Goal: Information Seeking & Learning: Check status

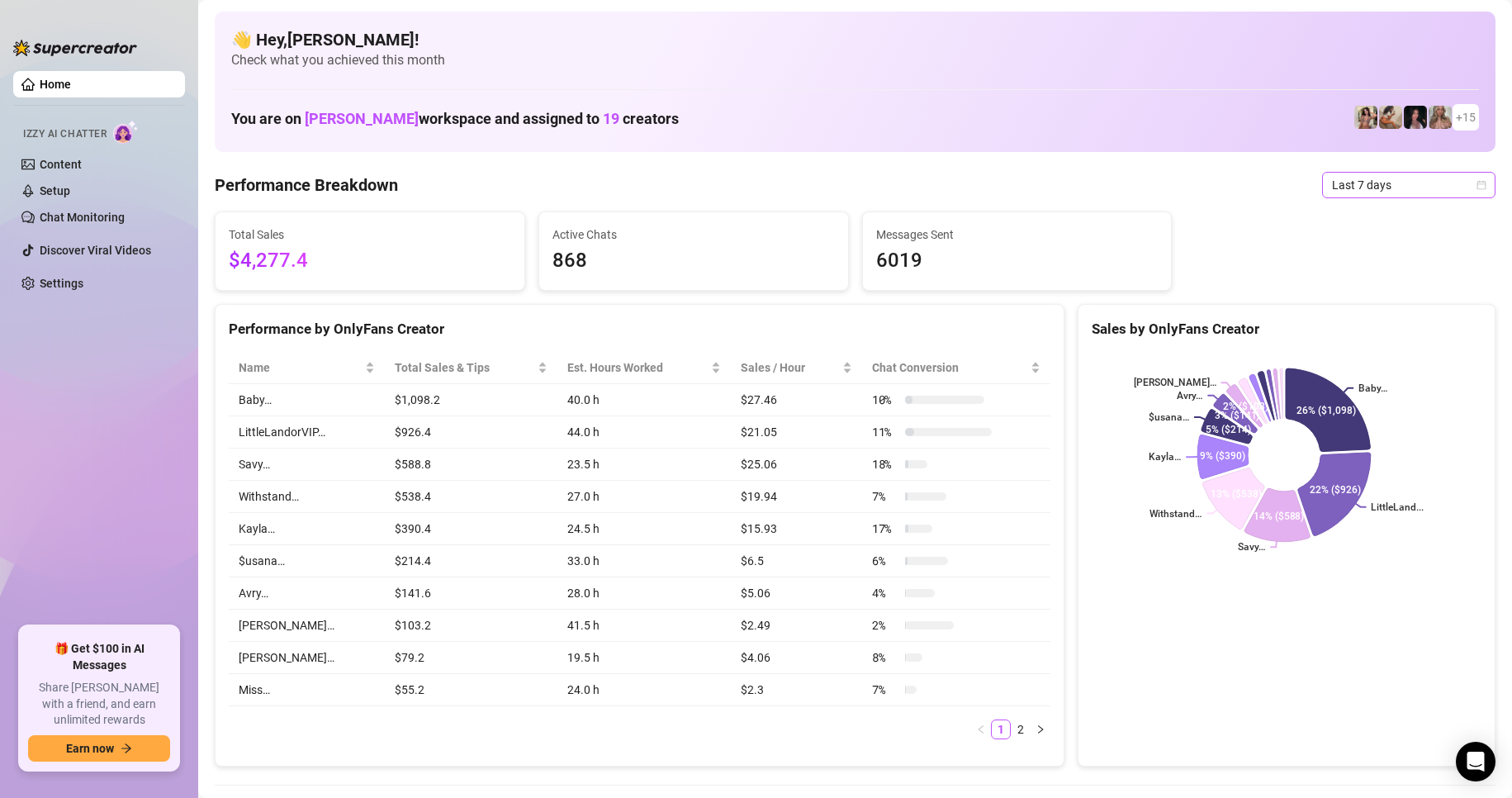
click at [1392, 189] on span "Last 7 days" at bounding box center [1409, 185] width 154 height 25
click at [1367, 324] on div "Custom date" at bounding box center [1395, 323] width 147 height 18
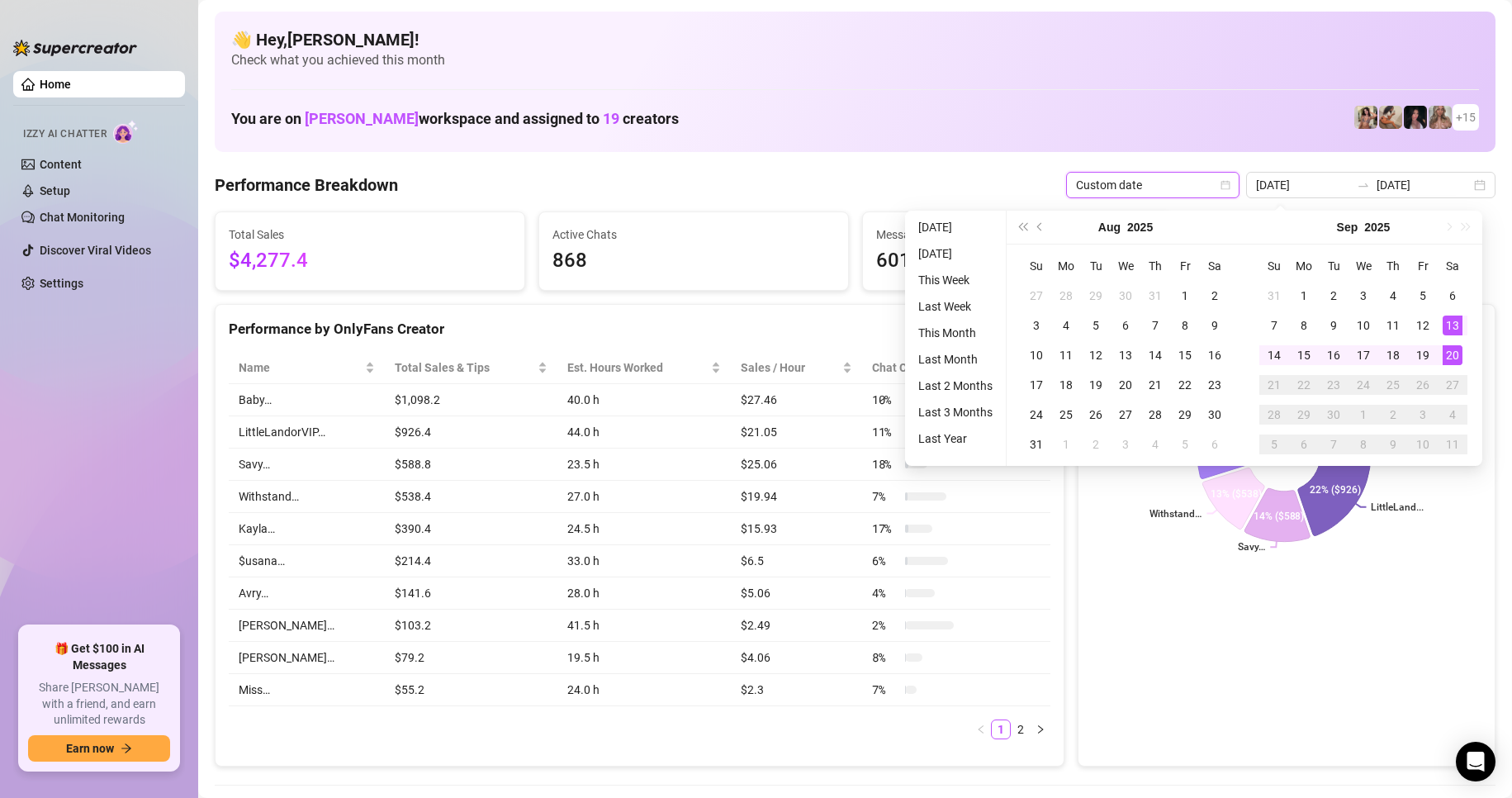
type input "[DATE]"
click at [1447, 350] on div "20" at bounding box center [1453, 355] width 20 height 20
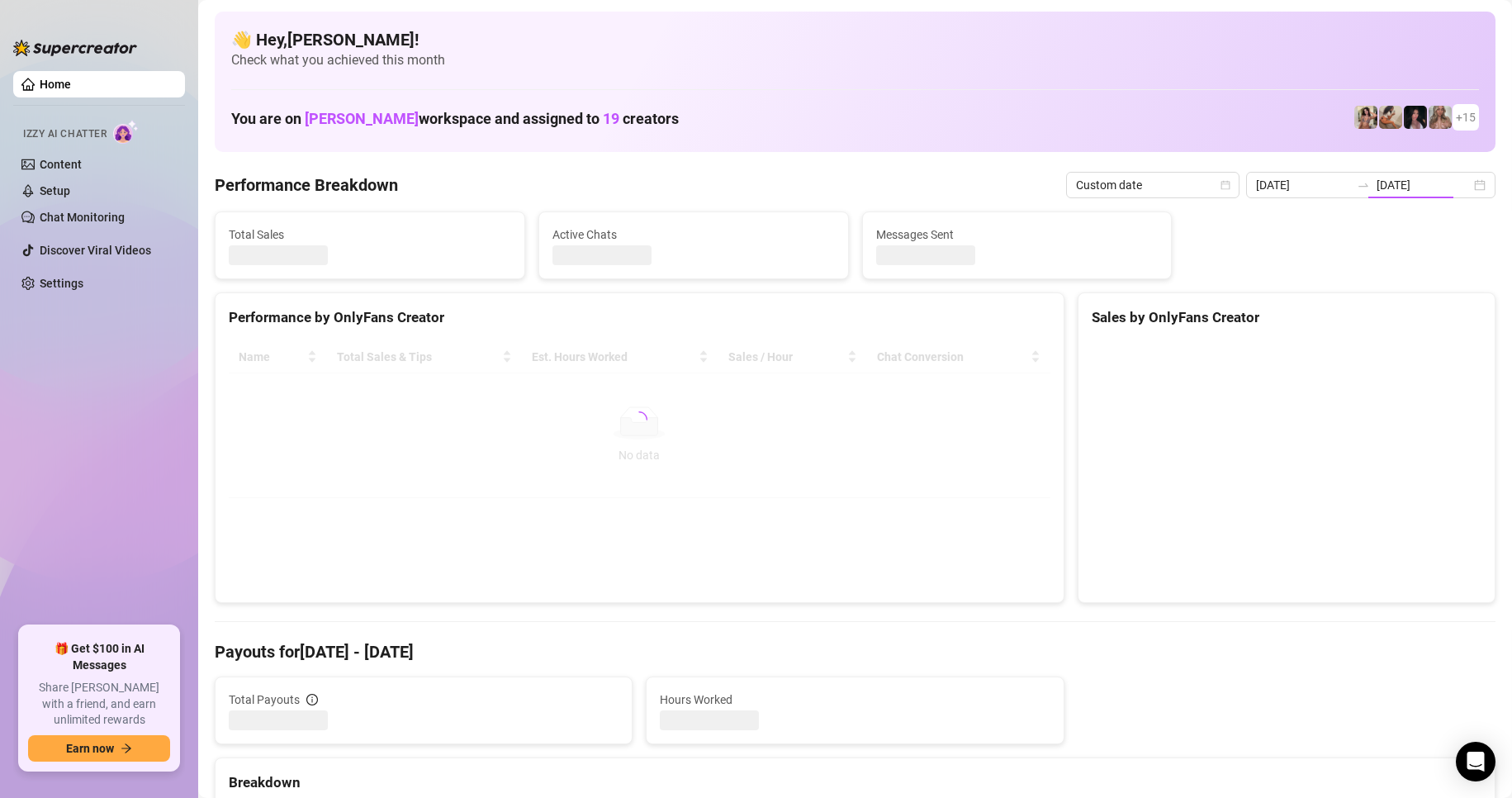
type input "[DATE]"
click at [1366, 191] on span "Last 7 days" at bounding box center [1409, 185] width 154 height 25
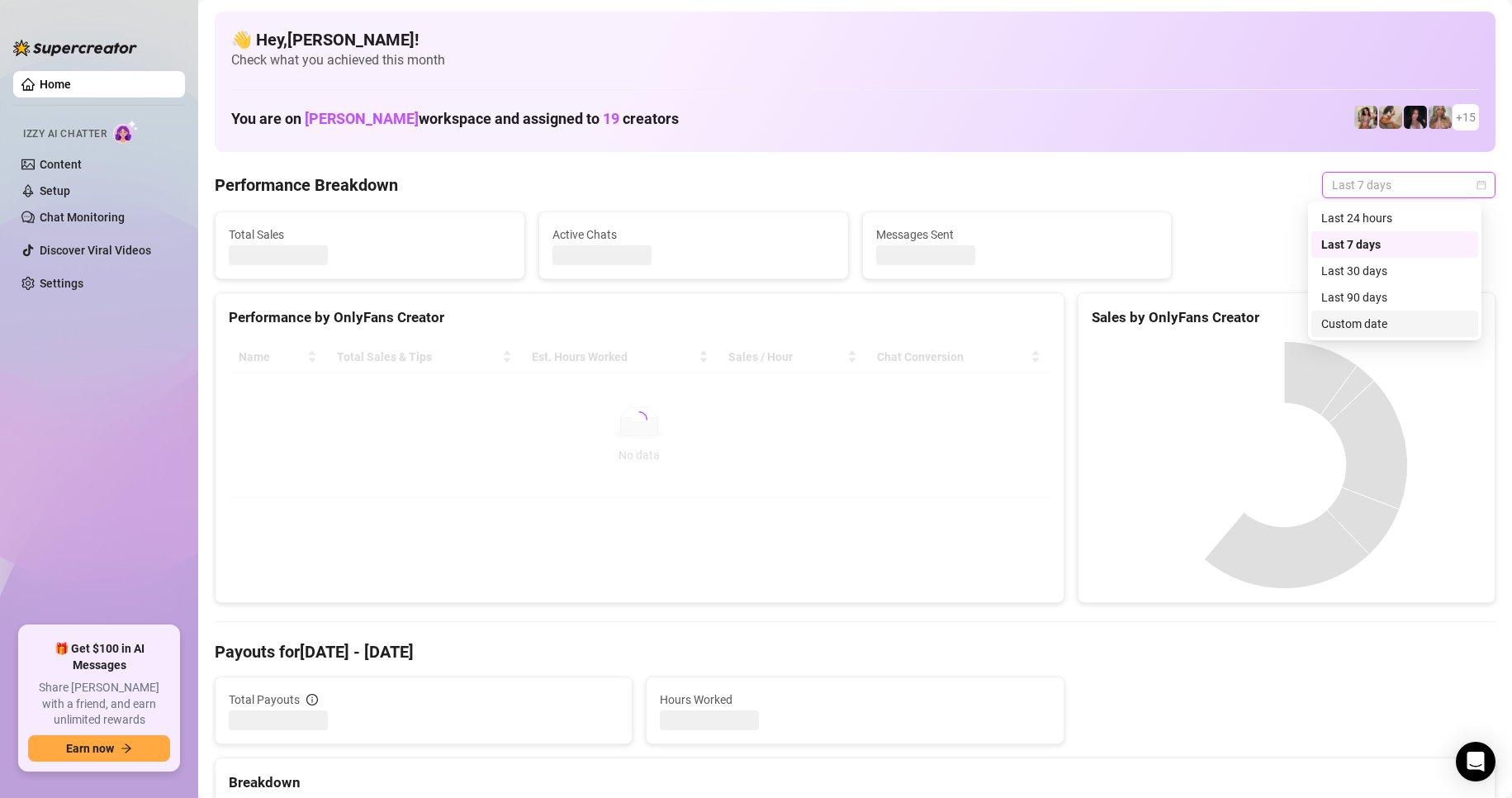
click at [1363, 334] on div "Custom date" at bounding box center [1395, 324] width 167 height 27
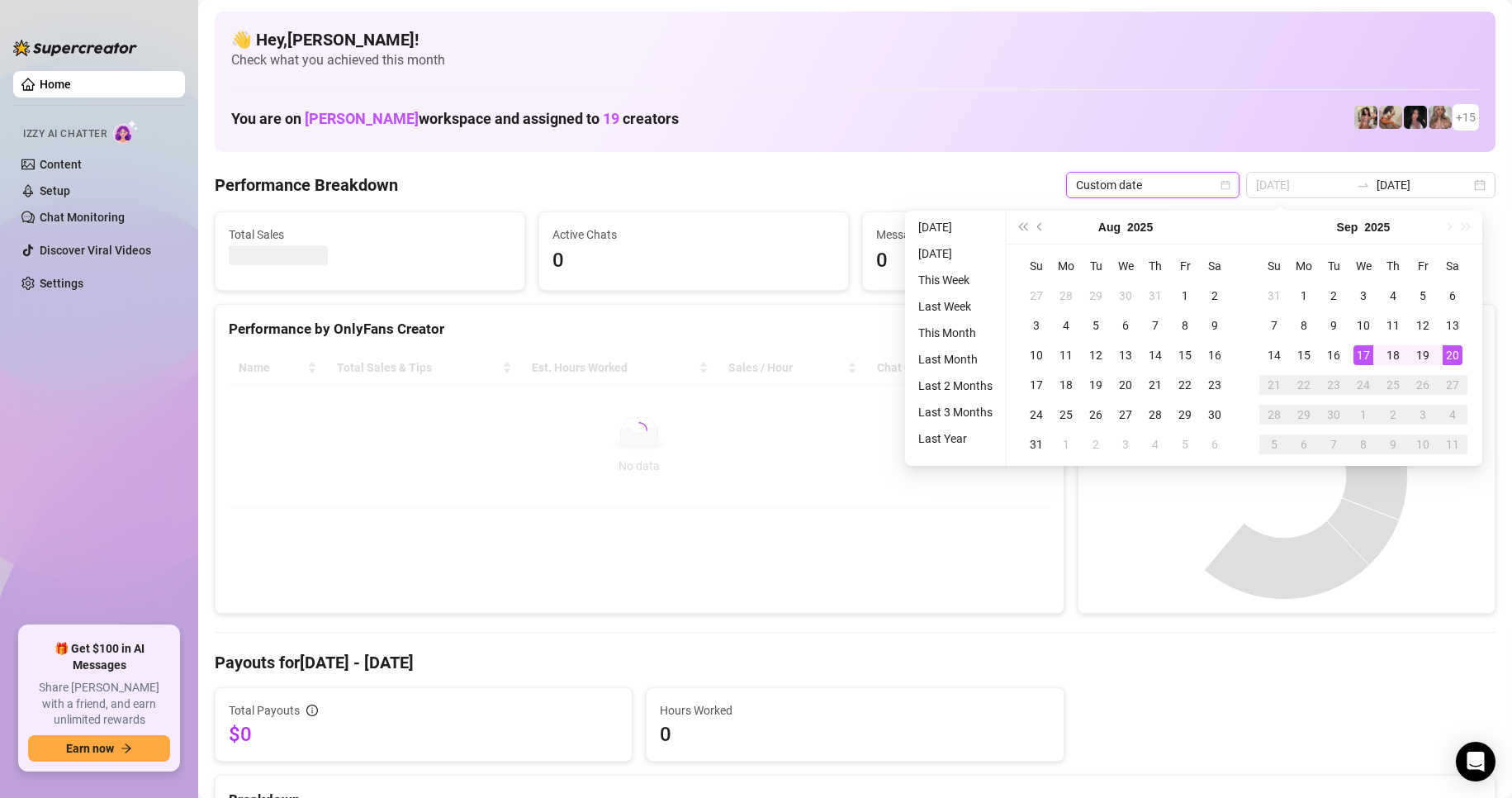
type input "[DATE]"
click at [1464, 350] on td "20" at bounding box center [1452, 355] width 29 height 29
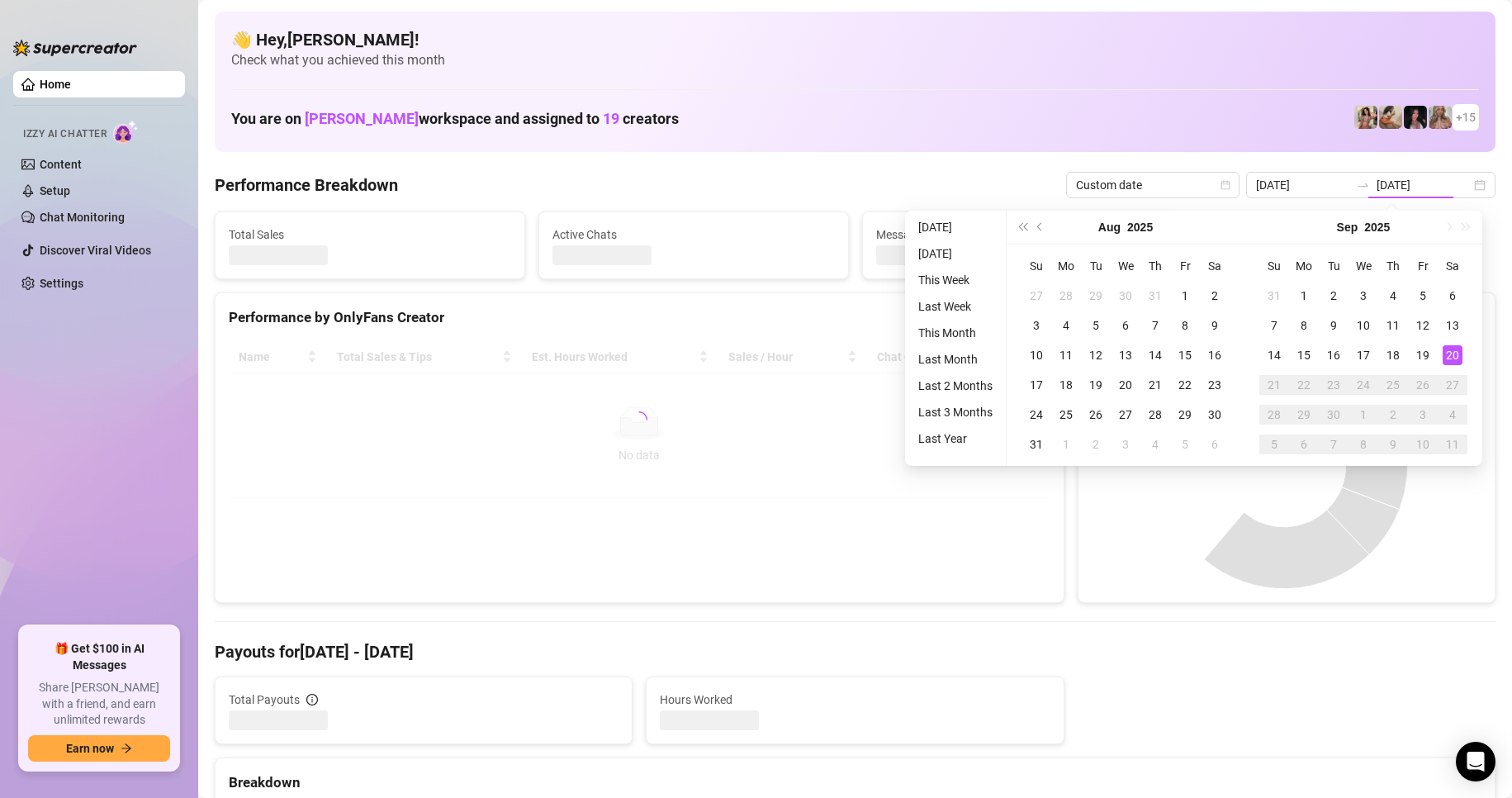
type input "[DATE]"
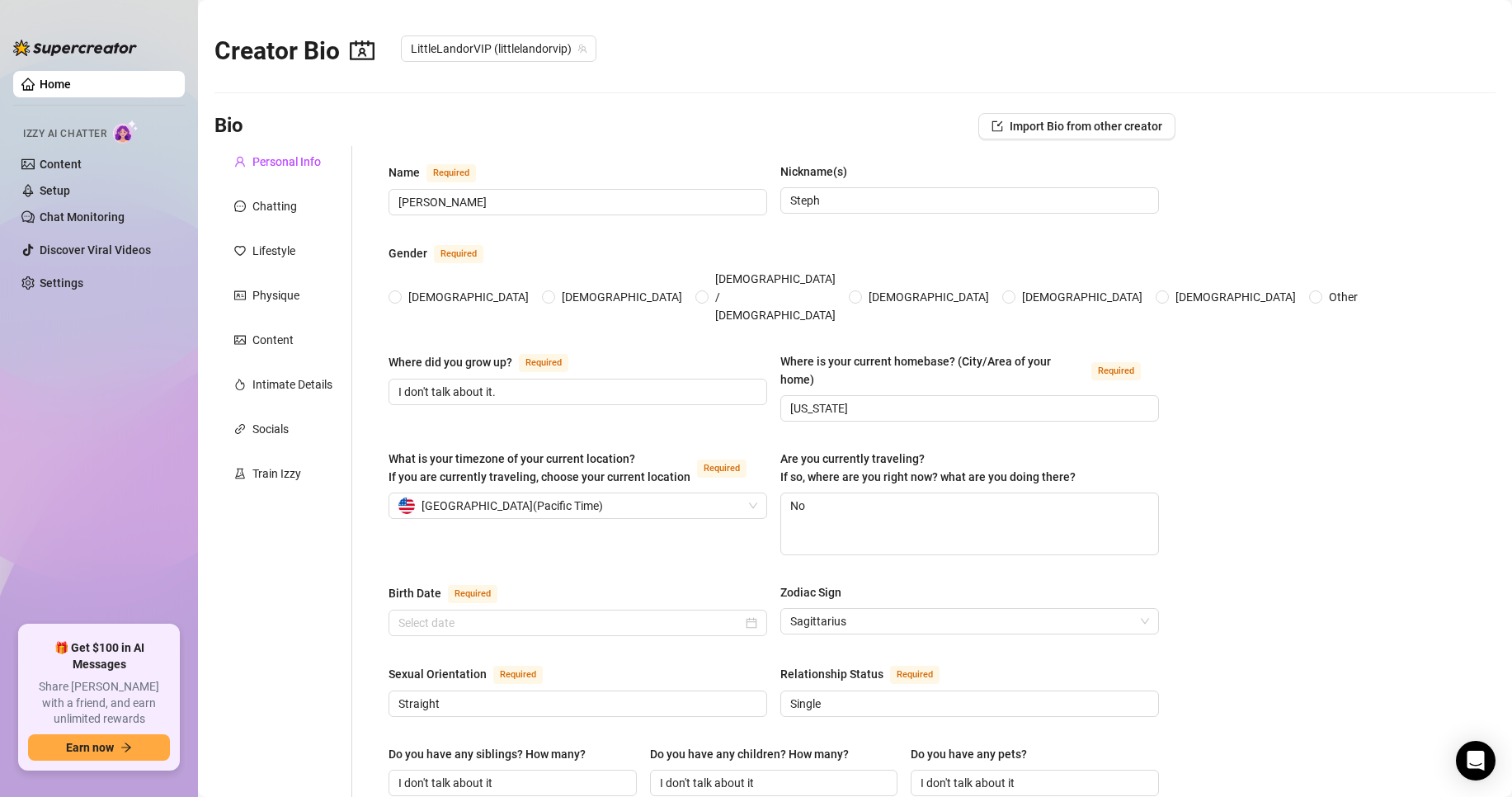
radio input "true"
type input "November 24th, 1998"
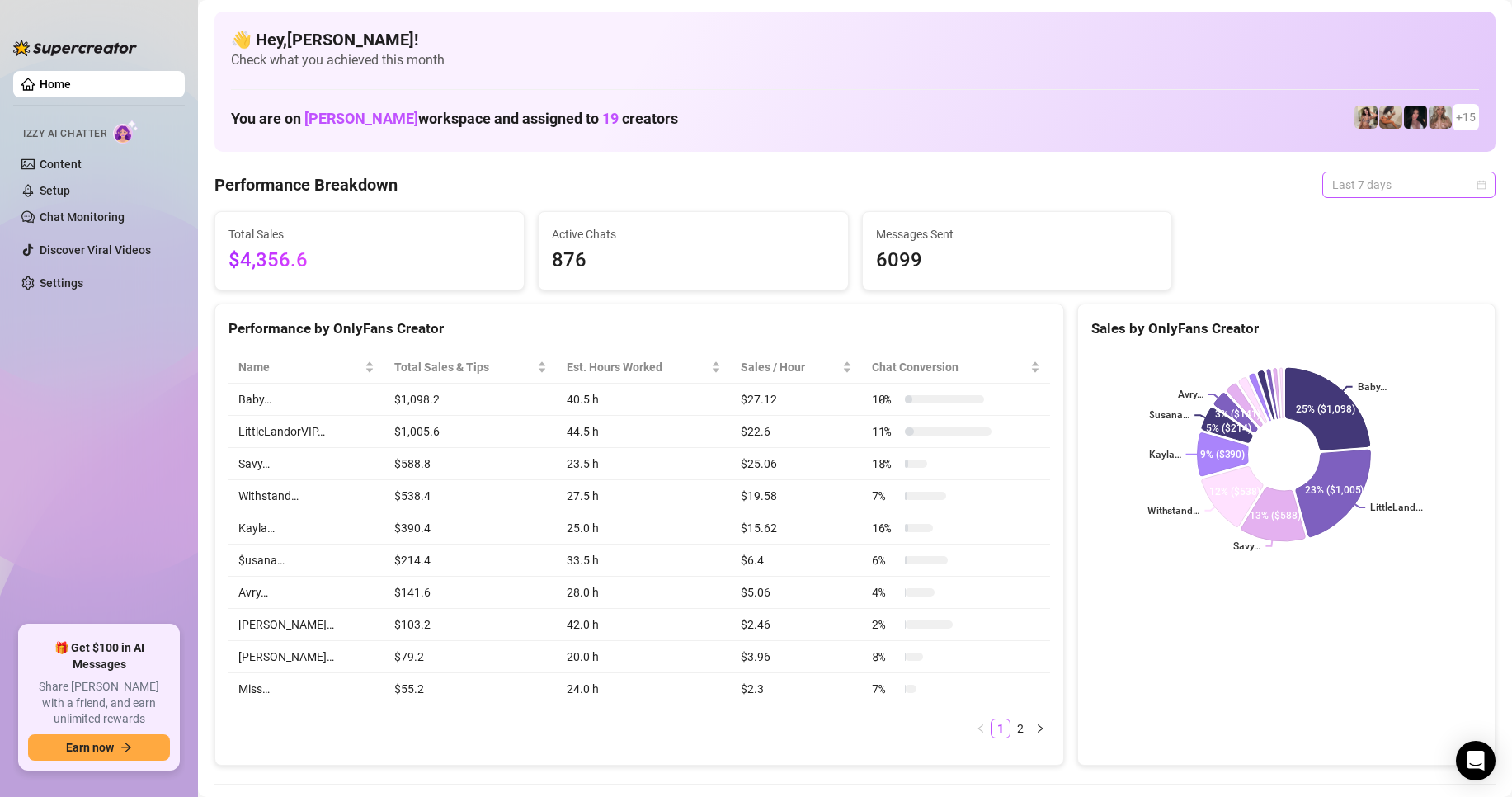
click at [1333, 183] on span "Last 7 days" at bounding box center [1409, 185] width 154 height 25
click at [1375, 327] on div "Sales by OnlyFans Creator" at bounding box center [1286, 328] width 390 height 22
click at [1393, 180] on span "Last 7 days" at bounding box center [1409, 185] width 154 height 25
click at [1383, 307] on div "Last 90 days" at bounding box center [1395, 297] width 167 height 27
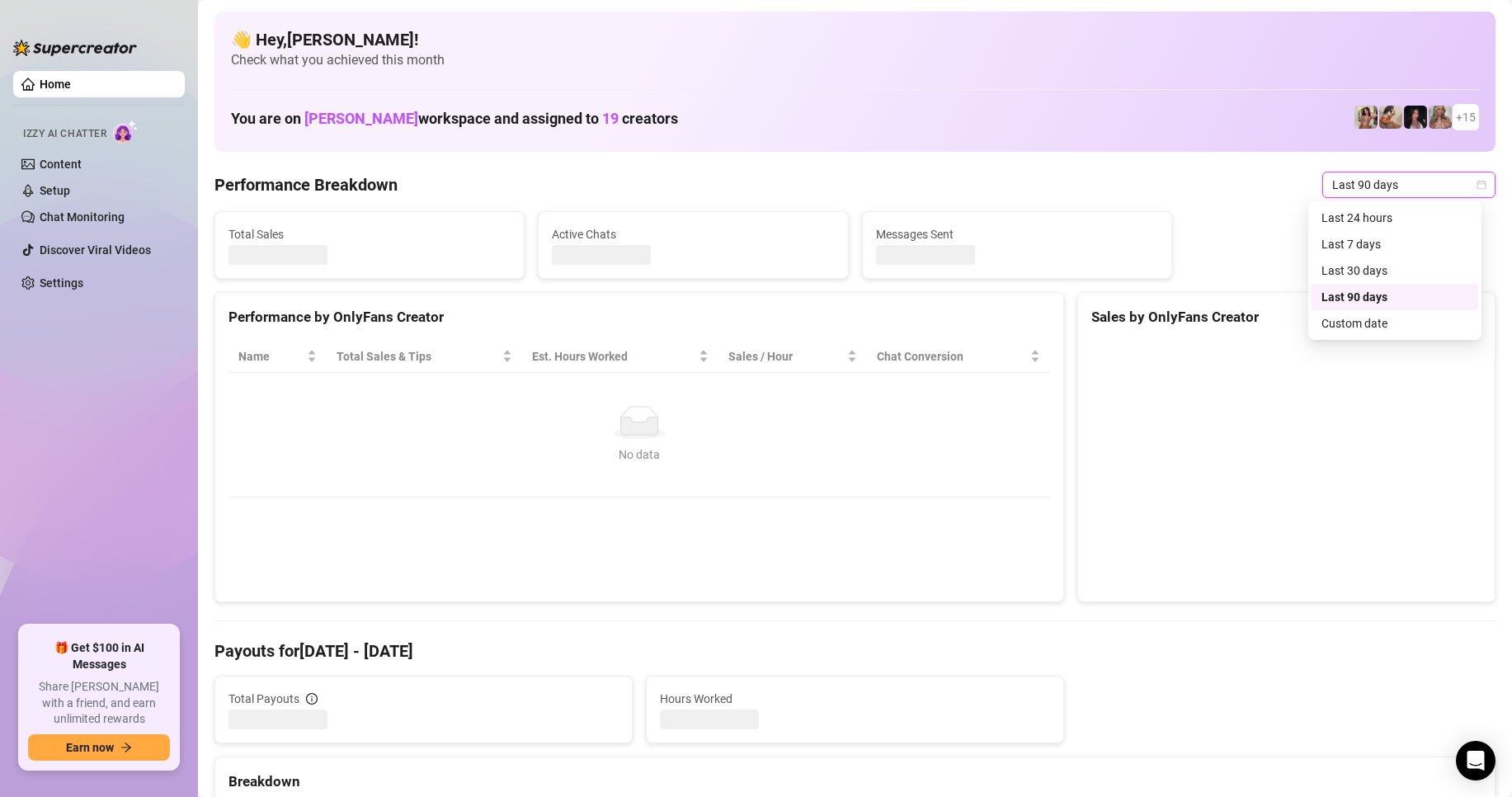
click at [1383, 187] on span "Last 90 days" at bounding box center [1409, 185] width 154 height 25
click at [1369, 213] on div "Last 24 hours" at bounding box center [1395, 218] width 147 height 18
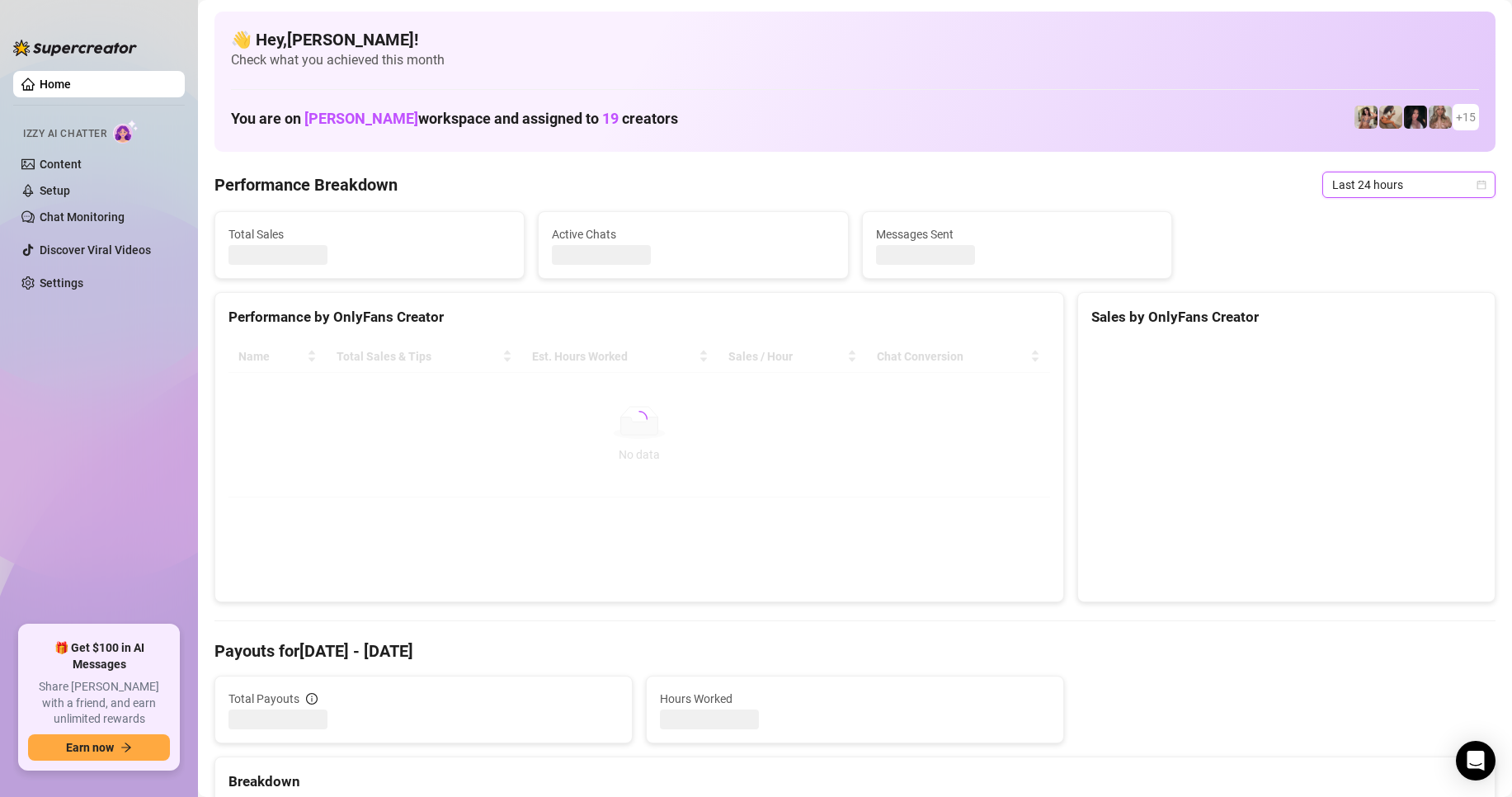
click at [1369, 186] on span "Last 24 hours" at bounding box center [1409, 185] width 154 height 25
click at [1368, 323] on div "Sales by OnlyFans Creator" at bounding box center [1286, 317] width 390 height 22
click at [1375, 181] on span "Last 24 hours" at bounding box center [1409, 185] width 154 height 25
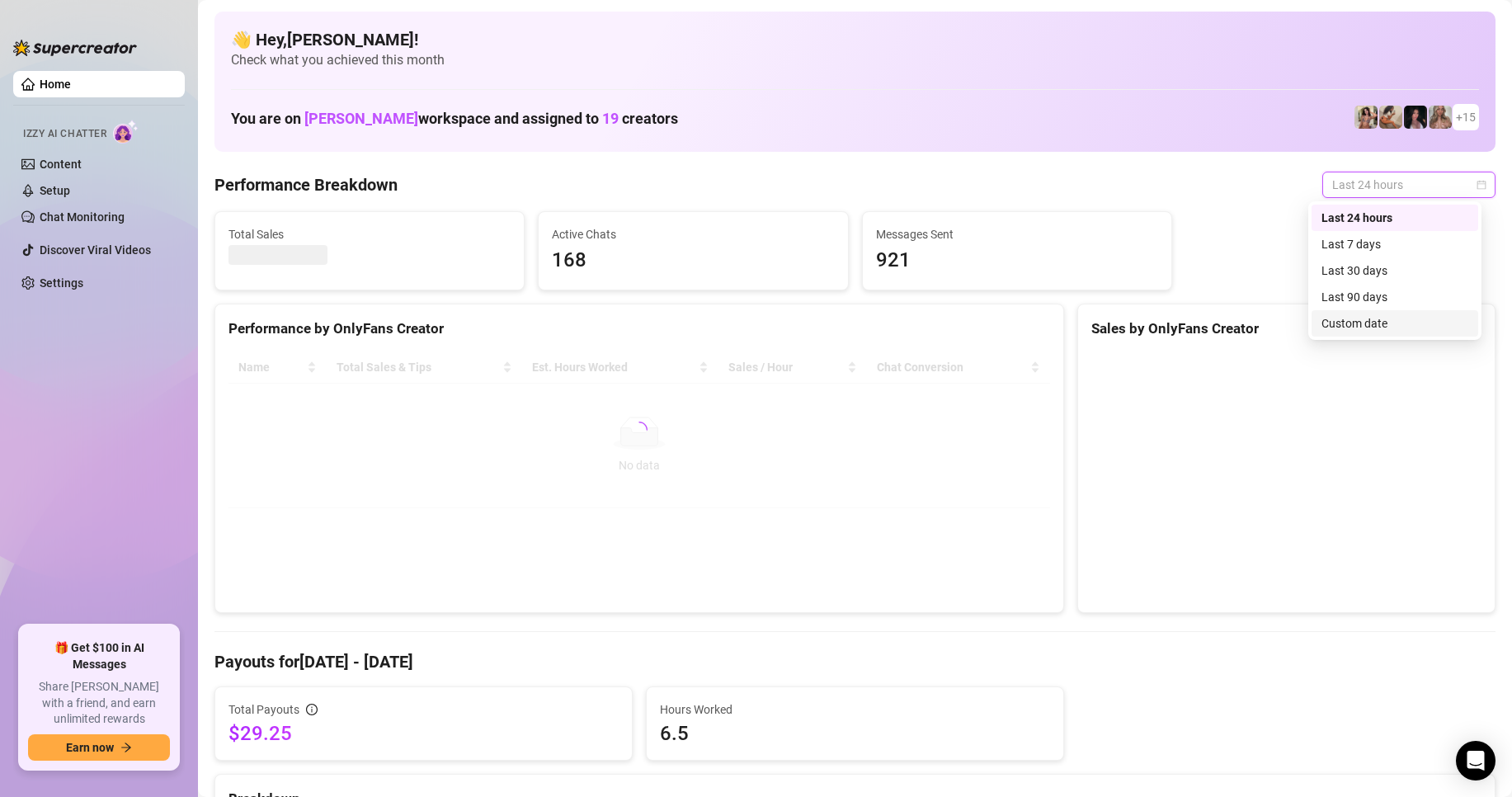
click at [1360, 321] on div "Custom date" at bounding box center [1395, 323] width 147 height 18
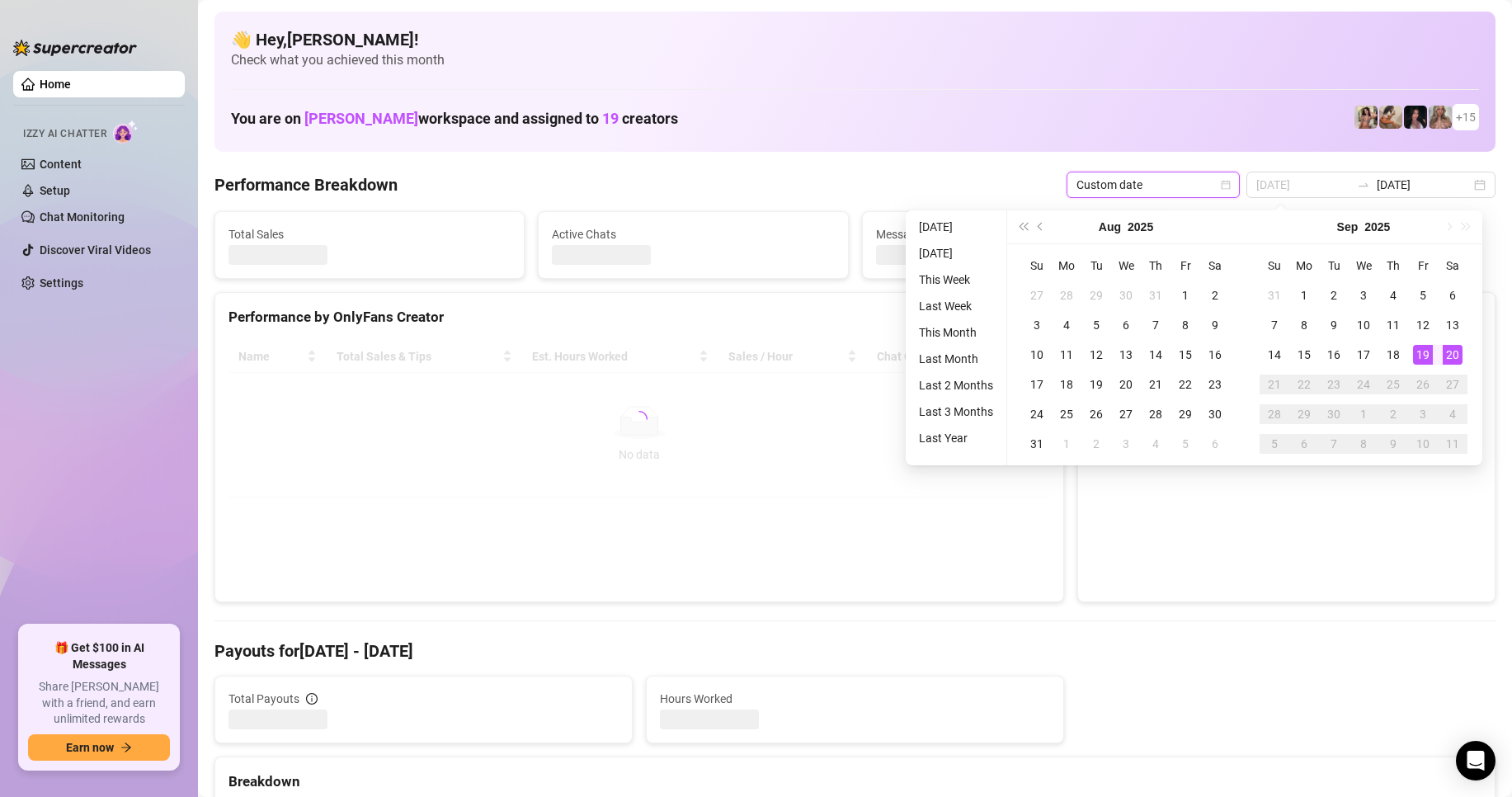
type input "[DATE]"
click at [1450, 353] on div "20" at bounding box center [1453, 354] width 20 height 20
type input "[DATE]"
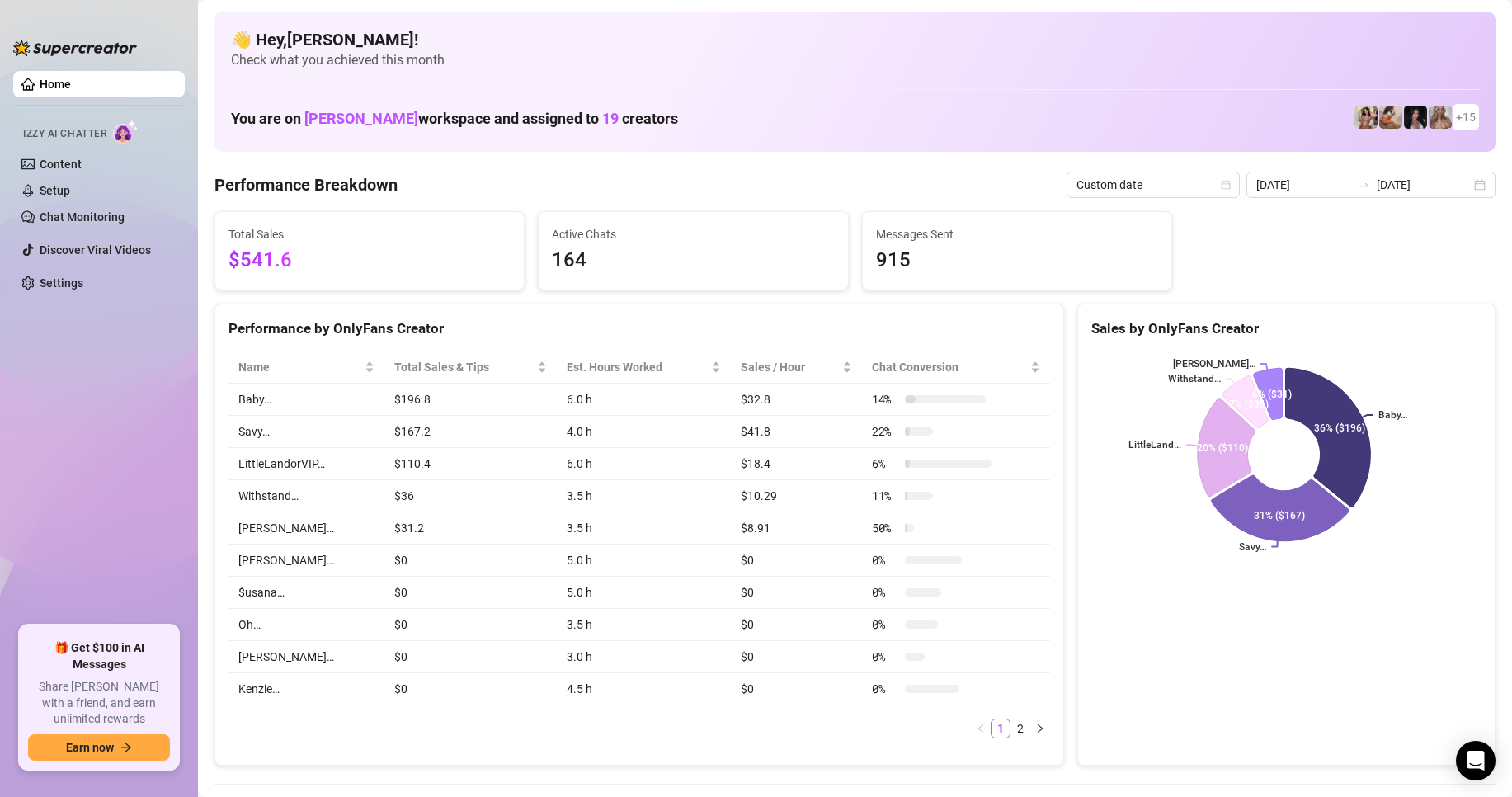
click at [1073, 37] on h4 "👋 Hey, Oscar castillo !" at bounding box center [855, 39] width 1249 height 23
click at [1415, 181] on input "[DATE]" at bounding box center [1424, 185] width 94 height 18
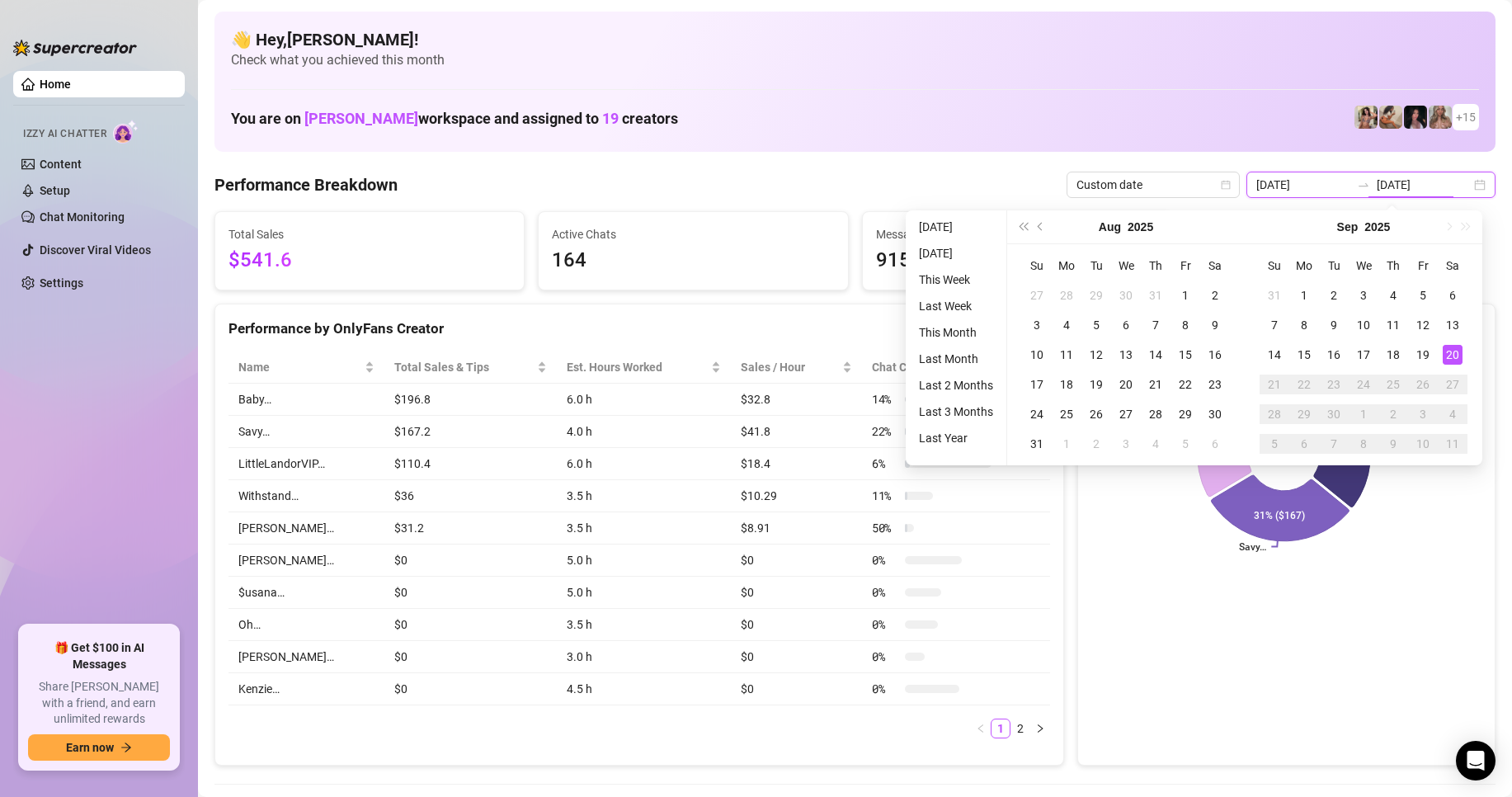
type input "[DATE]"
click at [1459, 356] on div "20" at bounding box center [1453, 354] width 20 height 20
click at [1453, 354] on div "20" at bounding box center [1453, 354] width 20 height 20
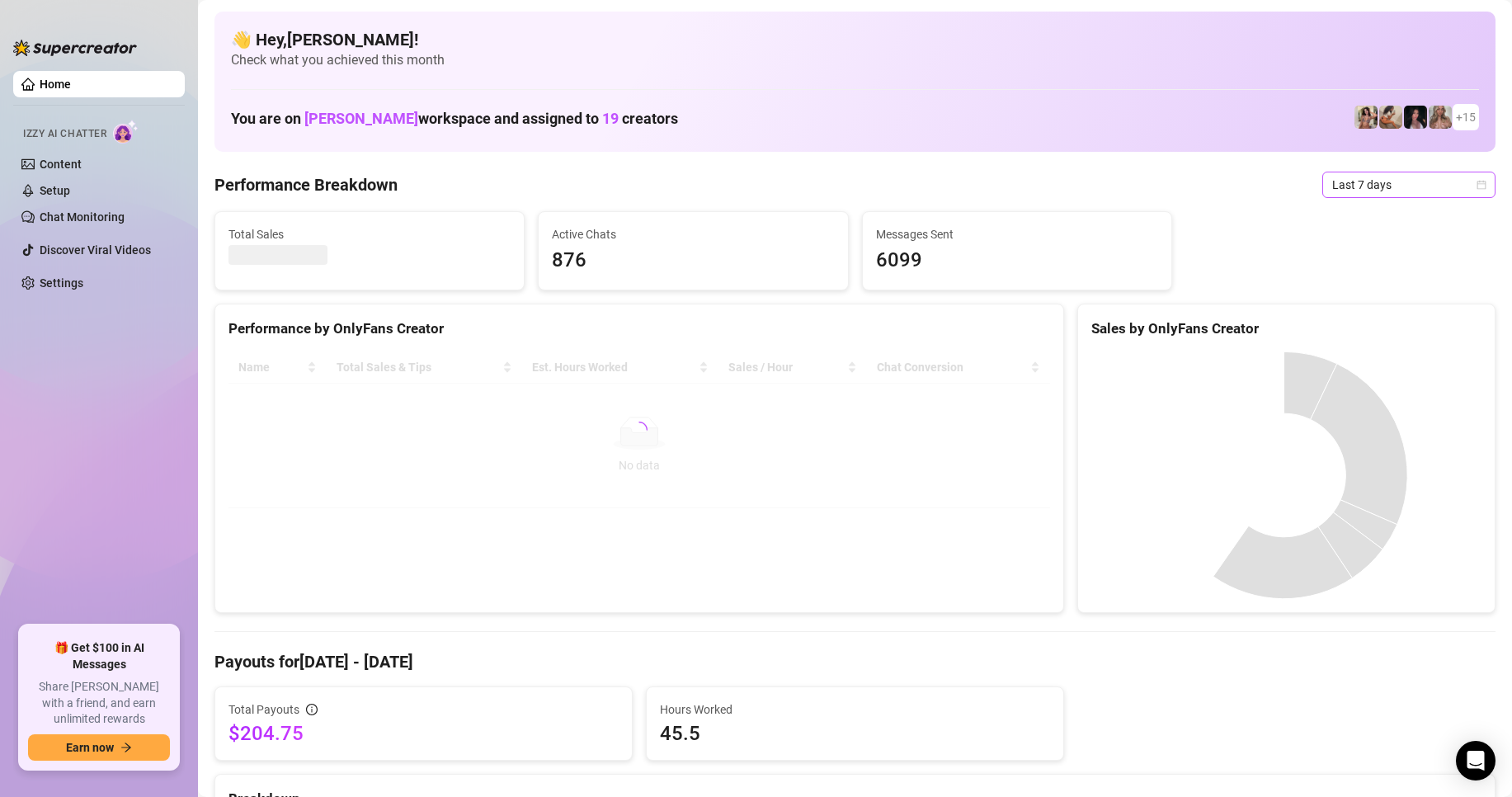
click at [1392, 180] on span "Last 7 days" at bounding box center [1409, 185] width 154 height 25
click at [1379, 331] on div "Custom date" at bounding box center [1395, 323] width 147 height 18
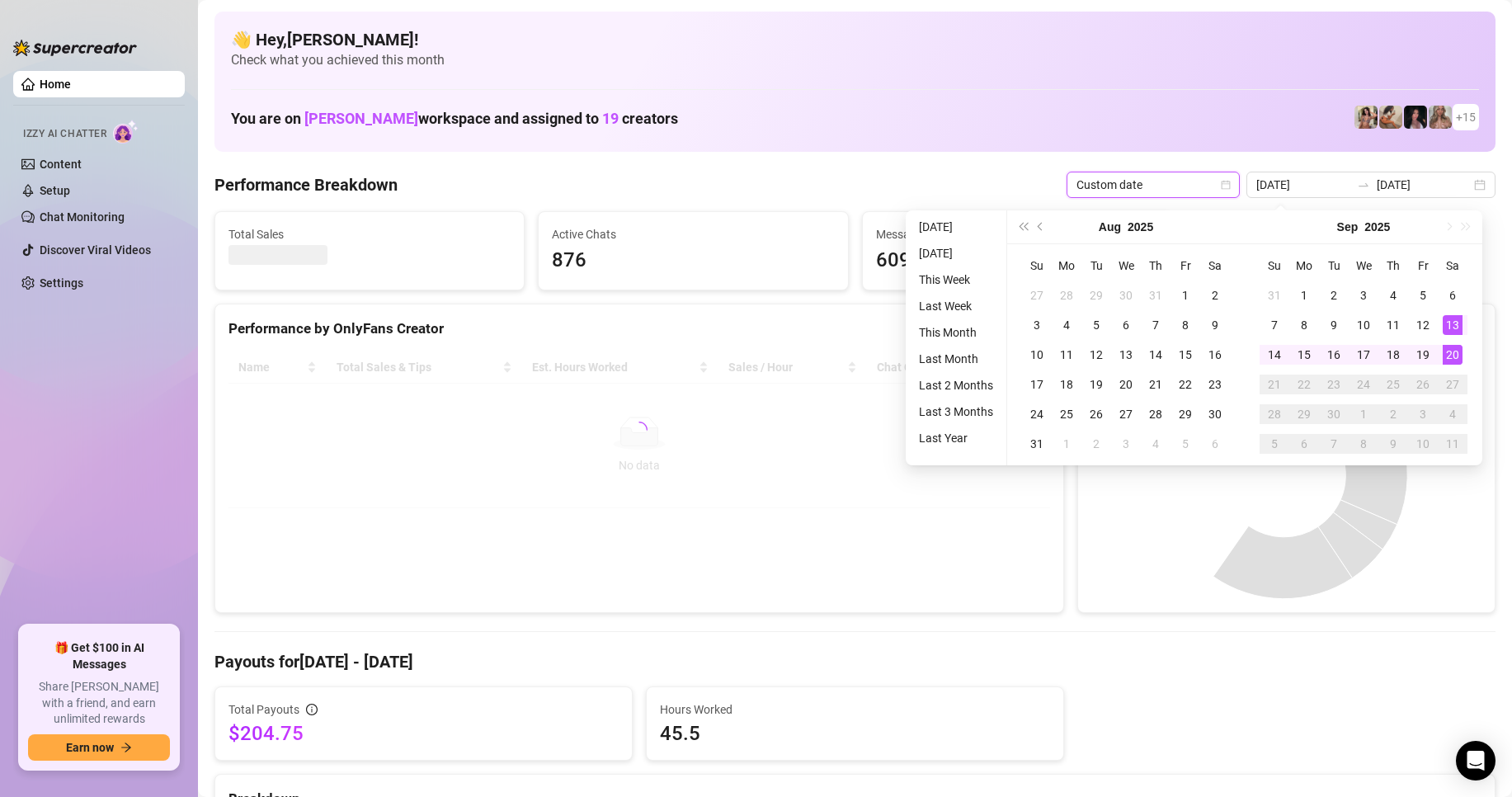
type input "[DATE]"
click at [1447, 353] on div "20" at bounding box center [1453, 354] width 20 height 20
type input "[DATE]"
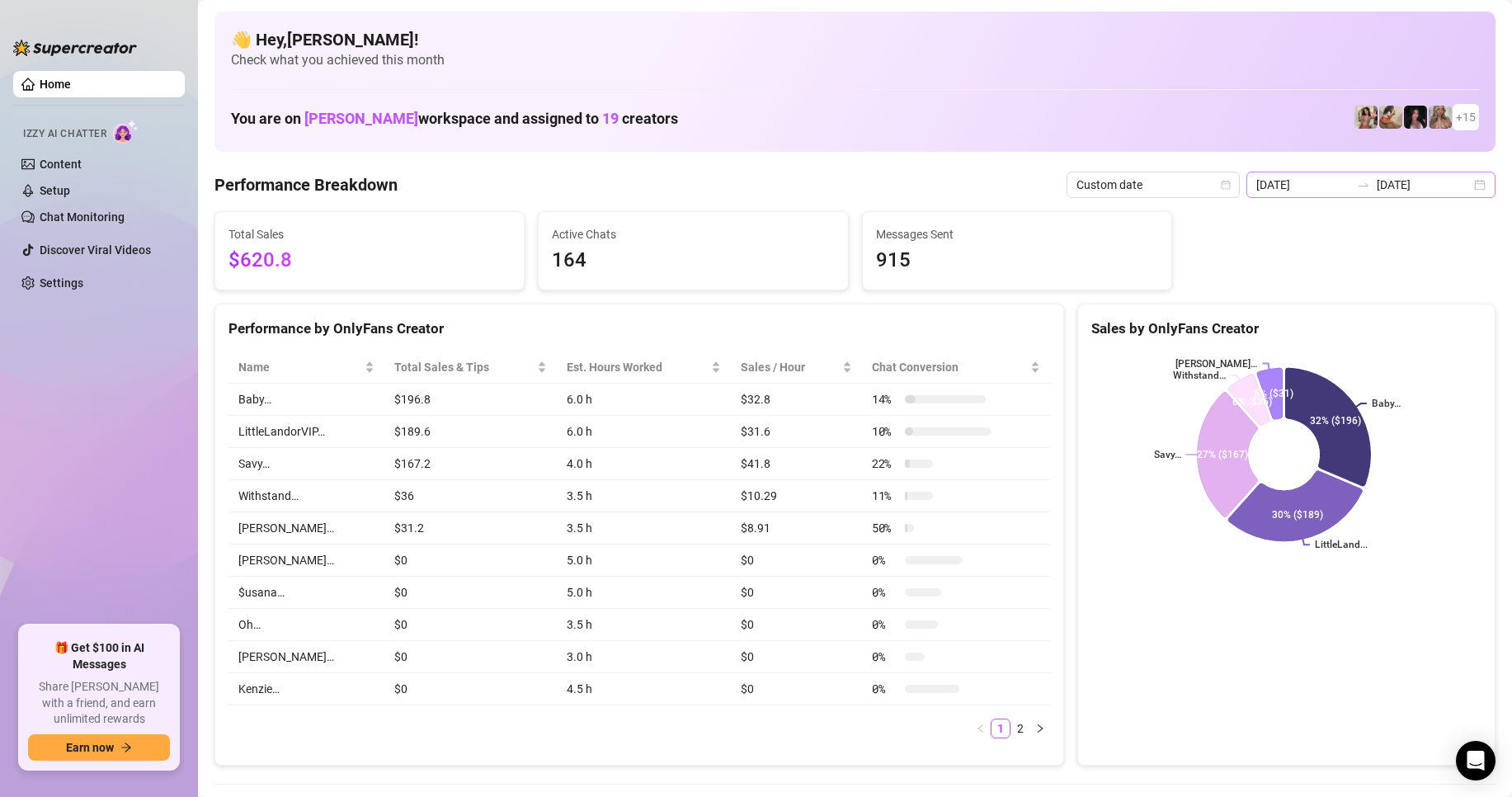
click at [1292, 196] on div "2025-09-20 2025-09-20" at bounding box center [1371, 185] width 249 height 27
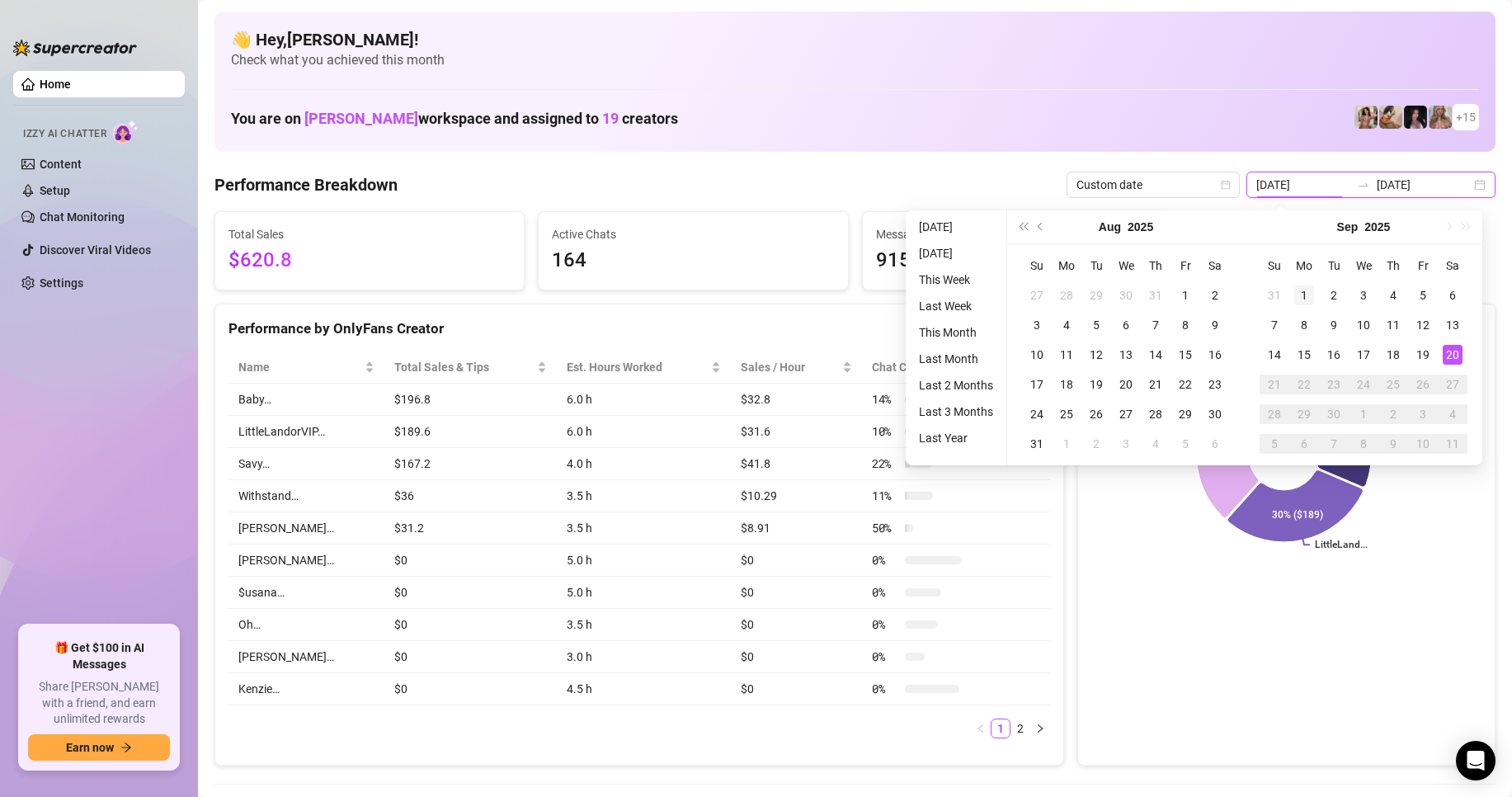
type input "2025-09-01"
click at [1308, 287] on div "1" at bounding box center [1304, 295] width 20 height 20
type input "[DATE]"
click at [1456, 355] on div "20" at bounding box center [1453, 354] width 20 height 20
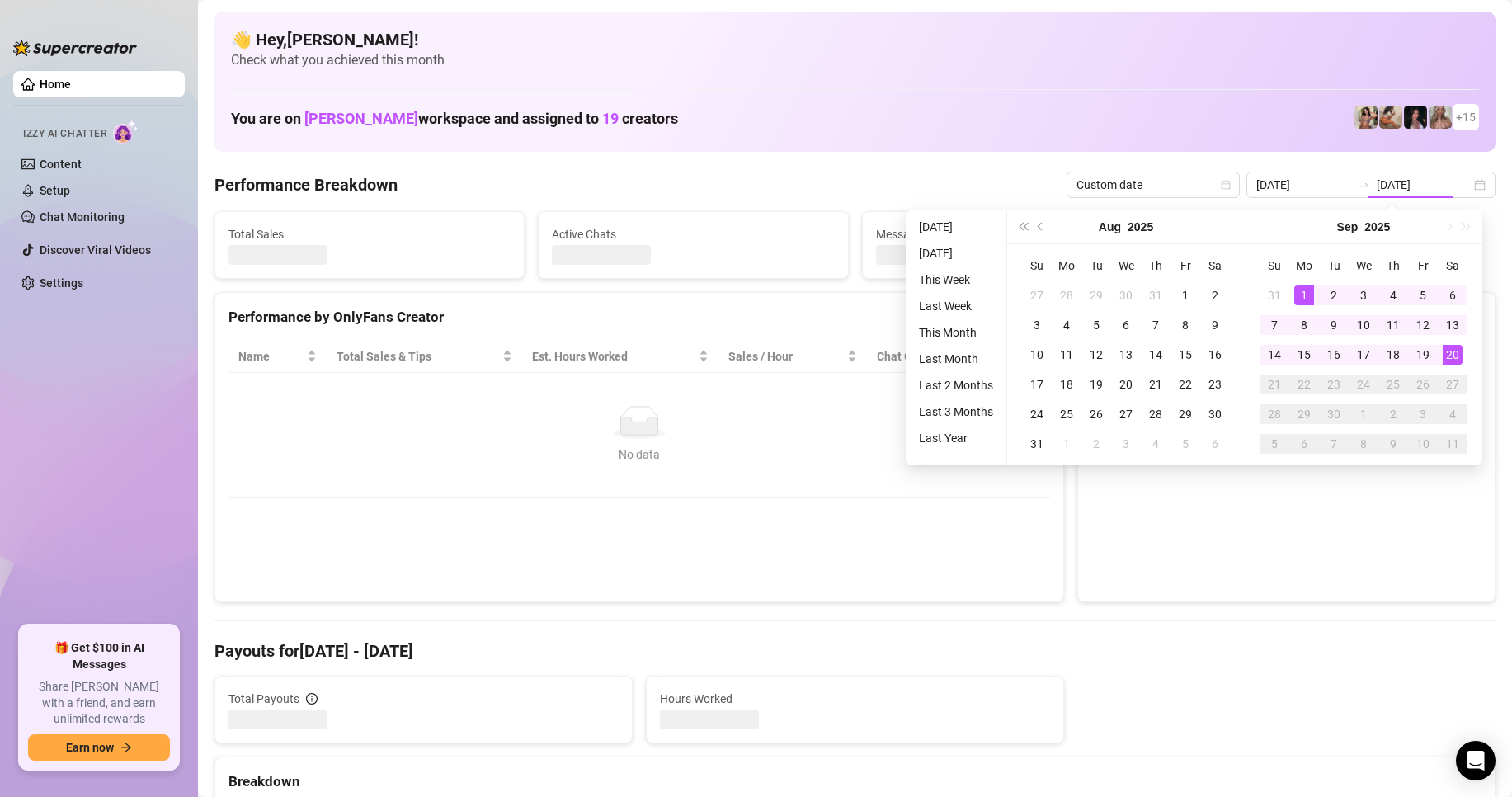
type input "2025-09-01"
